Goal: Complete application form: Complete application form

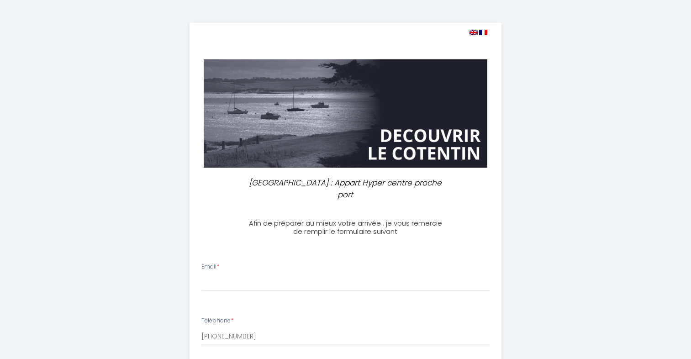
select select
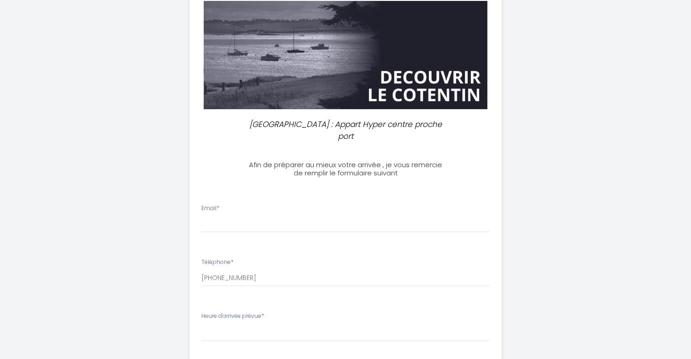
scroll to position [91, 0]
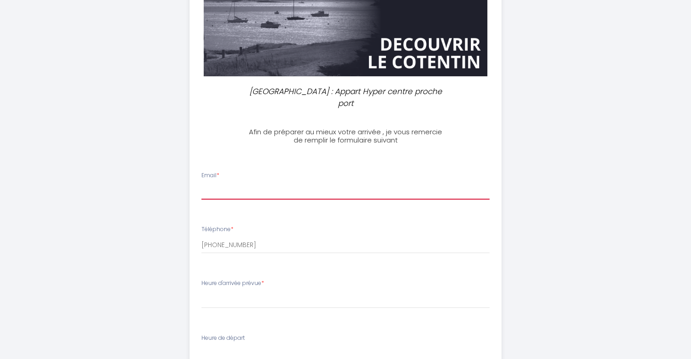
click at [221, 183] on input "Email *" at bounding box center [345, 191] width 288 height 16
type input "[EMAIL_ADDRESS][PERSON_NAME][DOMAIN_NAME]"
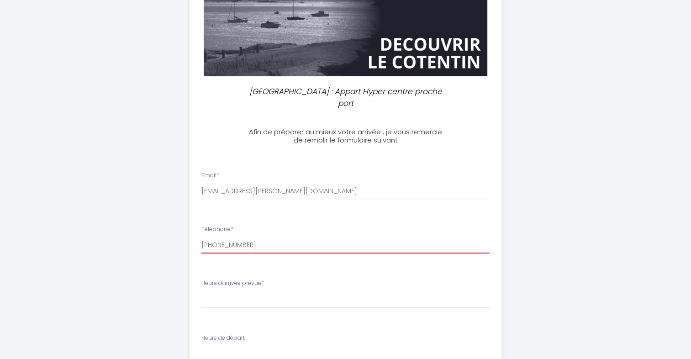
click at [258, 237] on input "[PHONE_NUMBER]" at bounding box center [345, 245] width 288 height 16
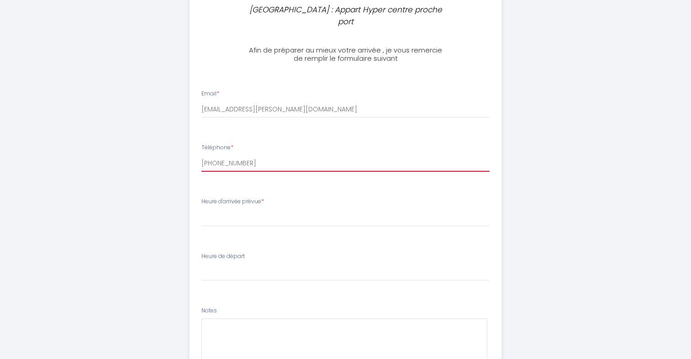
scroll to position [183, 0]
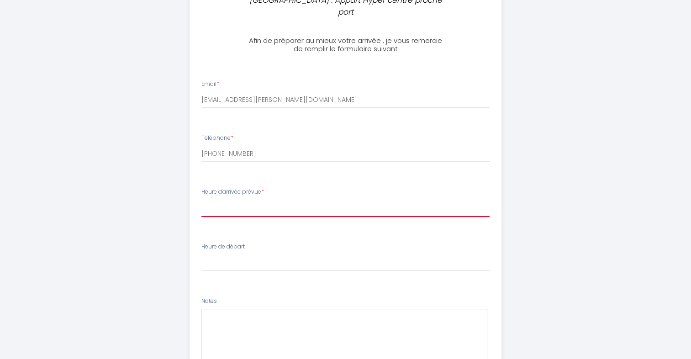
click at [262, 200] on select "17:00 17:30 18:00 18:30 19:00 19:30 20:00 20:30 21:00 21:30 22:00 22:30 23:00 2…" at bounding box center [345, 208] width 288 height 17
click at [201, 200] on select "17:00 17:30 18:00 18:30 19:00 19:30 20:00 20:30 21:00 21:30 22:00 22:30 23:00 2…" at bounding box center [345, 208] width 288 height 17
click at [217, 200] on select "17:00 17:30 18:00 18:30 19:00 19:30 20:00 20:30 21:00 21:30 22:00 22:30 23:00 2…" at bounding box center [345, 208] width 288 height 17
click at [201, 200] on select "17:00 17:30 18:00 18:30 19:00 19:30 20:00 20:30 21:00 21:30 22:00 22:30 23:00 2…" at bounding box center [345, 208] width 288 height 17
click at [227, 200] on select "17:00 17:30 18:00 18:30 19:00 19:30 20:00 20:30 21:00 21:30 22:00 22:30 23:00 2…" at bounding box center [345, 208] width 288 height 17
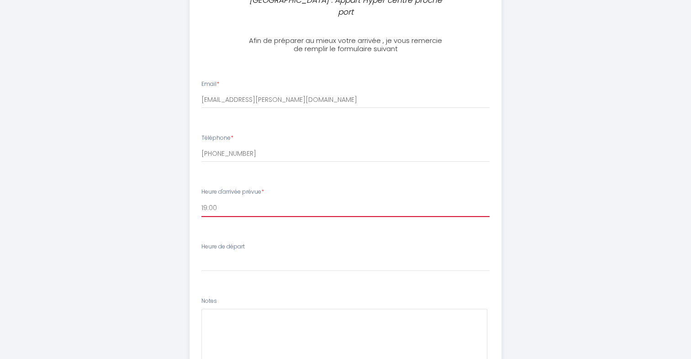
select select "18:00"
click at [201, 200] on select "17:00 17:30 18:00 18:30 19:00 19:30 20:00 20:30 21:00 21:30 22:00 22:30 23:00 2…" at bounding box center [345, 208] width 288 height 17
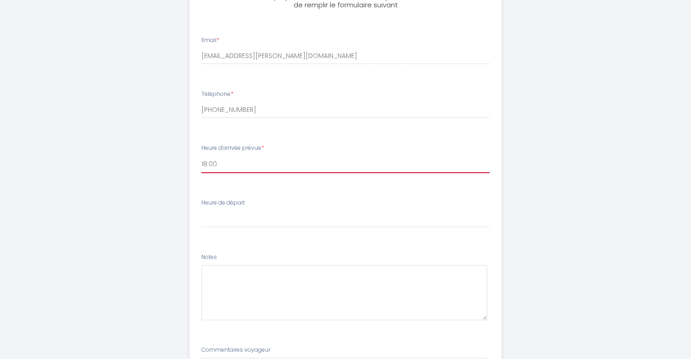
scroll to position [228, 0]
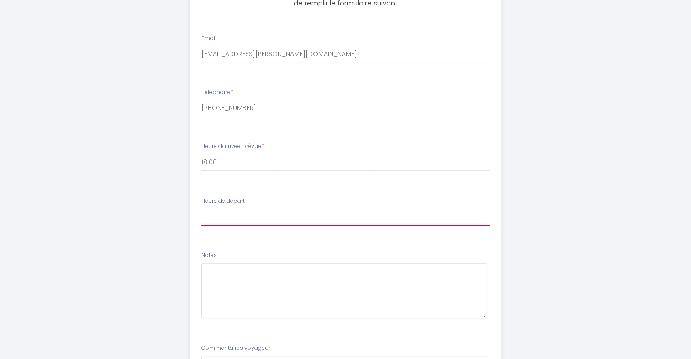
click at [250, 208] on select "00:00 00:30 01:00 01:30 02:00 02:30 03:00 03:30 04:00 04:30 05:00 05:30 06:00 0…" at bounding box center [345, 216] width 288 height 17
click at [267, 246] on li "Notes" at bounding box center [345, 289] width 311 height 87
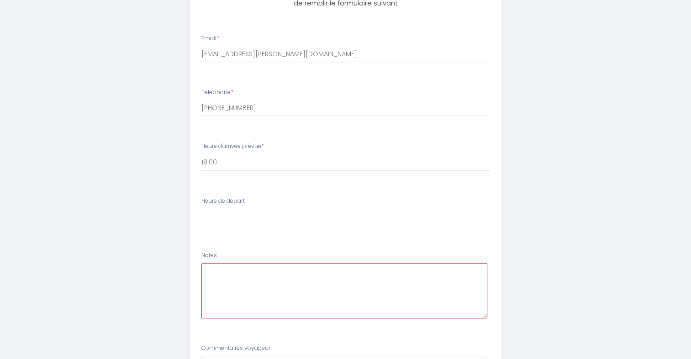
click at [247, 264] on textarea at bounding box center [344, 290] width 286 height 55
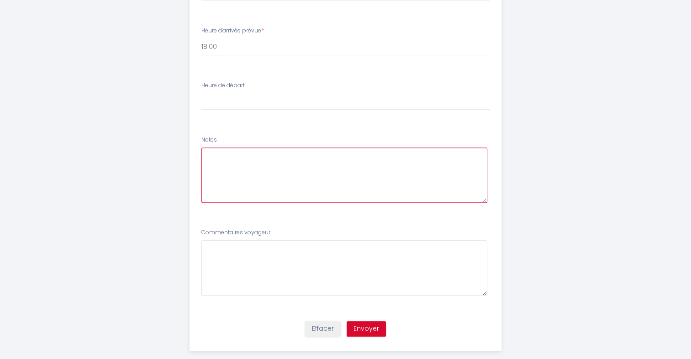
scroll to position [345, 0]
drag, startPoint x: 301, startPoint y: 153, endPoint x: 321, endPoint y: 143, distance: 22.3
click at [321, 146] on textarea "Bonjour, J'arriverai au plus tôt à 18h. Ayant un rendez-vous professionnel, il …" at bounding box center [344, 173] width 286 height 55
drag, startPoint x: 332, startPoint y: 142, endPoint x: 267, endPoint y: 142, distance: 65.8
click at [267, 146] on textarea "Bonjour, J'arriverai au plus tôt à 18h et" at bounding box center [344, 173] width 286 height 55
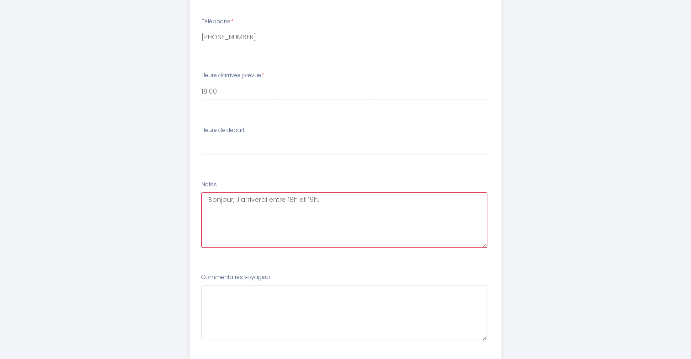
scroll to position [254, 0]
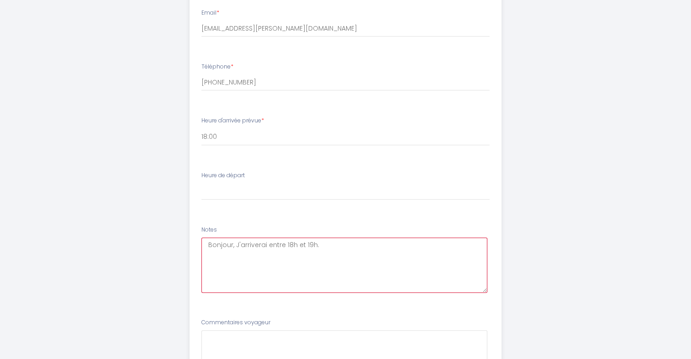
type textarea "Bonjour, J'arriverai entre 18h et 19h."
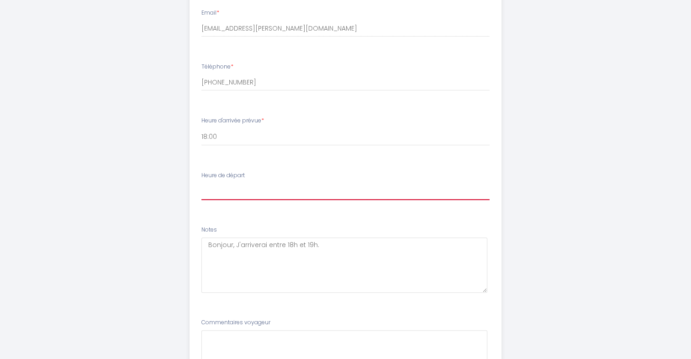
click at [290, 183] on select "00:00 00:30 01:00 01:30 02:00 02:30 03:00 03:30 04:00 04:30 05:00 05:30 06:00 0…" at bounding box center [345, 191] width 288 height 17
select select "07:00"
click at [201, 183] on select "00:00 00:30 01:00 01:30 02:00 02:30 03:00 03:30 04:00 04:30 05:00 05:30 06:00 0…" at bounding box center [345, 191] width 288 height 17
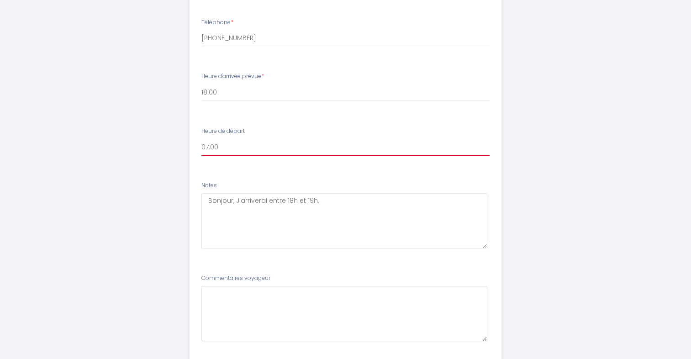
scroll to position [300, 0]
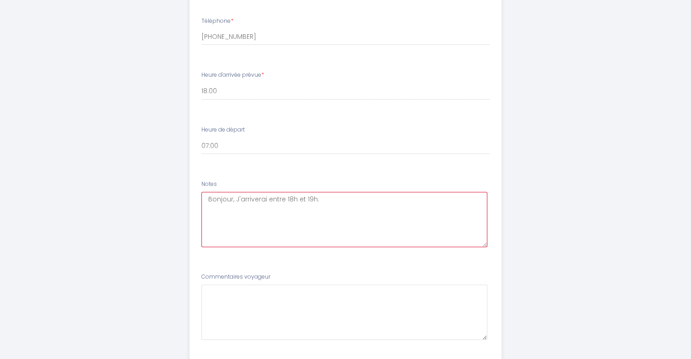
click at [328, 192] on textarea "Bonjour, J'arriverai entre 18h et 19h." at bounding box center [344, 219] width 286 height 55
drag, startPoint x: 320, startPoint y: 188, endPoint x: 287, endPoint y: 187, distance: 32.9
click at [287, 192] on textarea "Bonjour, J'arriverai entre 18h et 19h. Pour le départ," at bounding box center [344, 219] width 286 height 55
type textarea "Bonjour, J'arriverai entre 18h et 19h. Pour le départ,"
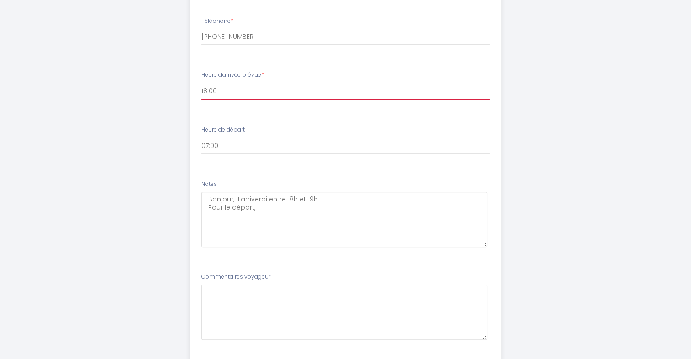
click at [237, 83] on select "17:00 17:30 18:00 18:30 19:00 19:30 20:00 20:30 21:00 21:30 22:00 22:30 23:00 2…" at bounding box center [345, 91] width 288 height 17
select select "17:00"
click at [201, 83] on select "17:00 17:30 18:00 18:30 19:00 19:30 20:00 20:30 21:00 21:30 22:00 22:30 23:00 2…" at bounding box center [345, 91] width 288 height 17
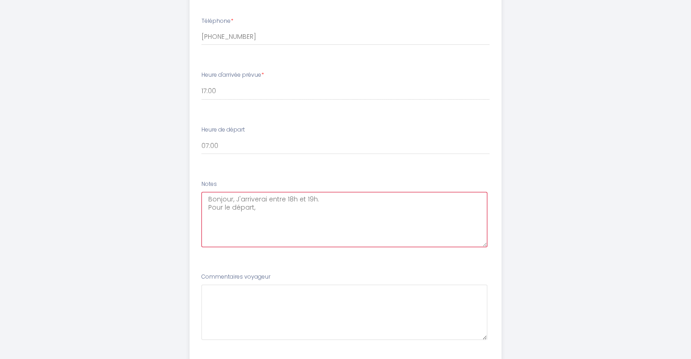
click at [294, 193] on textarea "Bonjour, J'arriverai entre 18h et 19h. Pour le départ," at bounding box center [344, 219] width 286 height 55
drag, startPoint x: 317, startPoint y: 185, endPoint x: 268, endPoint y: 188, distance: 48.9
click at [268, 192] on textarea "Bonjour, J'arriverai entre 18h et 19h. Pour le départ," at bounding box center [344, 219] width 286 height 55
drag, startPoint x: 284, startPoint y: 205, endPoint x: 212, endPoint y: 195, distance: 72.8
click at [212, 195] on textarea "Bonjour, J'arriverai Pour le départ," at bounding box center [344, 219] width 286 height 55
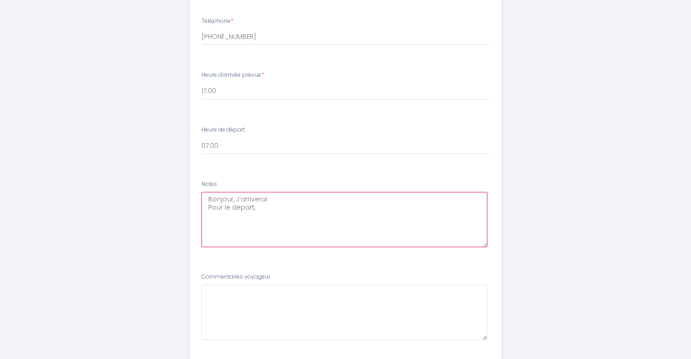
click at [289, 196] on textarea "Bonjour, J'arriverai Pour le départ," at bounding box center [344, 219] width 286 height 55
click at [290, 192] on textarea "Bonjour, J'arriverai Pour le départ," at bounding box center [344, 219] width 286 height 55
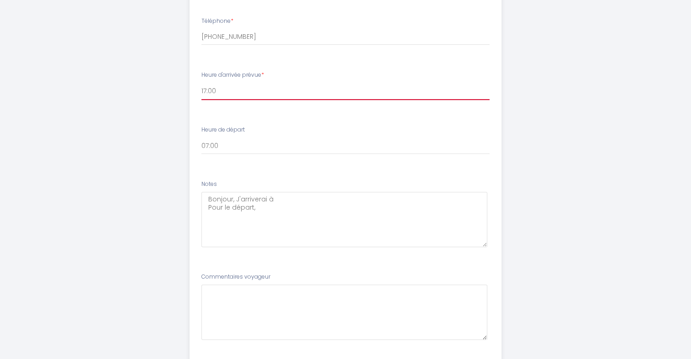
click at [264, 83] on select "17:00 17:30 18:00 18:30 19:00 19:30 20:00 20:30 21:00 21:30 22:00 22:30 23:00 2…" at bounding box center [345, 91] width 288 height 17
click at [201, 83] on select "17:00 17:30 18:00 18:30 19:00 19:30 20:00 20:30 21:00 21:30 22:00 22:30 23:00 2…" at bounding box center [345, 91] width 288 height 17
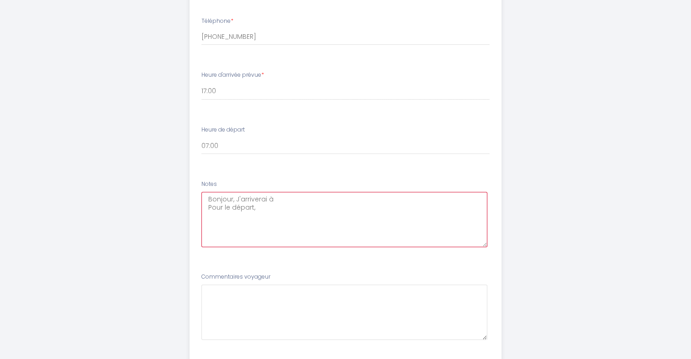
click at [281, 192] on textarea "Bonjour, J'arriverai à Pour le départ," at bounding box center [344, 219] width 286 height 55
click at [268, 198] on textarea "Bonjour, J'arriverai à 17h. Pour le départ," at bounding box center [344, 219] width 286 height 55
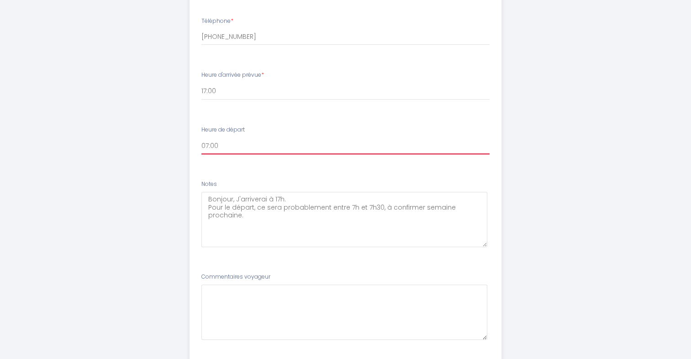
click at [312, 137] on select "00:00 00:30 01:00 01:30 02:00 02:30 03:00 03:30 04:00 04:30 05:00 05:30 06:00 0…" at bounding box center [345, 145] width 288 height 17
click at [313, 137] on select "00:00 00:30 01:00 01:30 02:00 02:30 03:00 03:30 04:00 04:30 05:00 05:30 06:00 0…" at bounding box center [345, 145] width 288 height 17
click at [324, 174] on li "Notes Bonjour, J'arriverai à 17h. Pour le départ, ce sera probablement entre 7h…" at bounding box center [345, 217] width 311 height 87
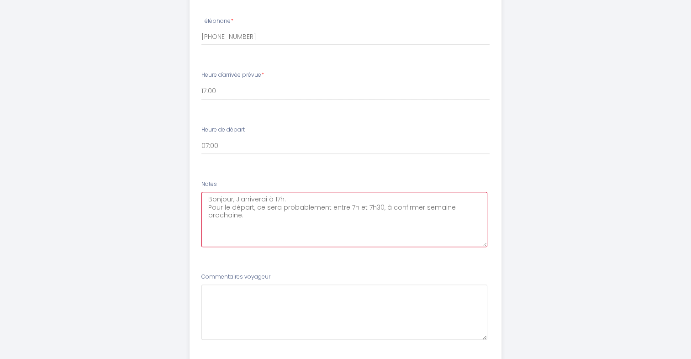
drag, startPoint x: 379, startPoint y: 195, endPoint x: 331, endPoint y: 195, distance: 48.4
click at [331, 195] on textarea "Bonjour, J'arriverai à 17h. Pour le départ, ce sera probablement entre 7h et 7h…" at bounding box center [344, 219] width 286 height 55
click at [281, 192] on textarea "Bonjour, J'arriverai à 17h. Pour le départ, ce sera probablement à 7h00, à conf…" at bounding box center [344, 219] width 286 height 55
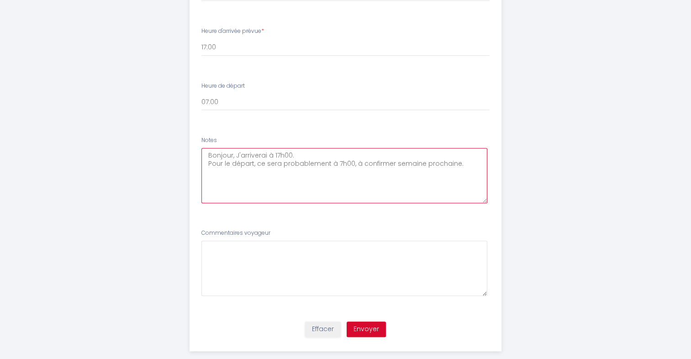
scroll to position [345, 0]
click at [465, 151] on textarea "Bonjour, J'arriverai à 17h00. Pour le départ, ce sera probablement à 7h00, à co…" at bounding box center [344, 173] width 286 height 55
click at [292, 177] on textarea "Bonjour, J'arriverai à 17h00. Pour le départ, ce sera probablement à 7h00, à co…" at bounding box center [344, 173] width 286 height 55
click at [245, 170] on textarea "Bonjour, J'arriverai à 17h00. Pour le départ, ce sera probablement à 7h00, à co…" at bounding box center [344, 173] width 286 height 55
click at [242, 162] on textarea "Bonjour, J'arriverai à 17h00. Pour le départ, ce sera probablement à 7h00, à co…" at bounding box center [344, 173] width 286 height 55
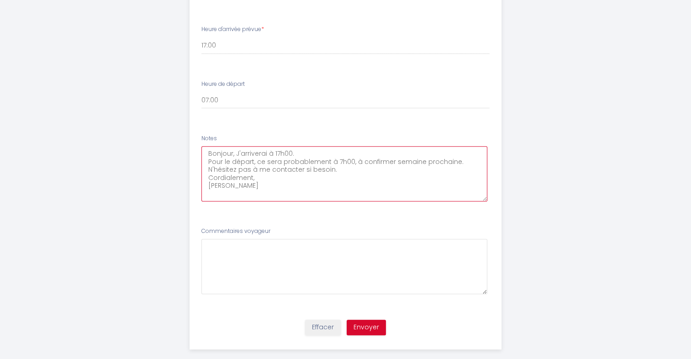
click at [286, 167] on textarea "Bonjour, J'arriverai à 17h00. Pour le départ, ce sera probablement à 7h00, à co…" at bounding box center [344, 173] width 286 height 55
type textarea "Bonjour, J'arriverai à 17h00. Pour le départ, ce sera probablement à 7h00, à co…"
click at [373, 320] on button "Envoyer" at bounding box center [366, 328] width 39 height 16
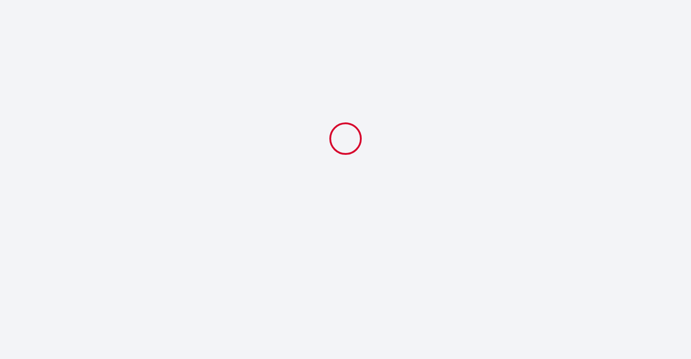
scroll to position [0, 0]
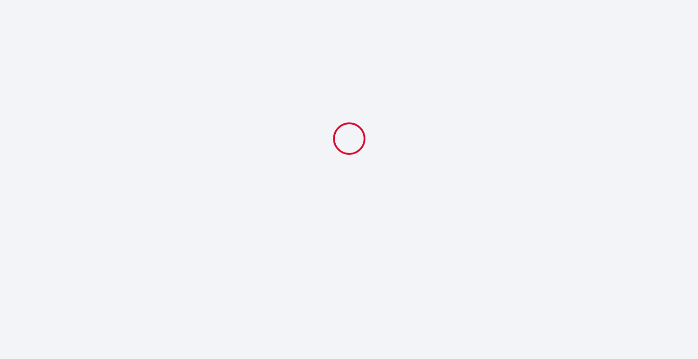
select select "07:00"
